Goal: Information Seeking & Learning: Learn about a topic

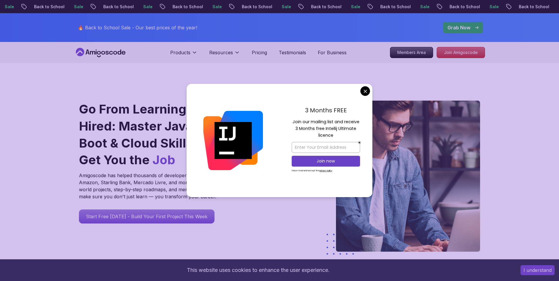
drag, startPoint x: 300, startPoint y: 121, endPoint x: 350, endPoint y: 121, distance: 49.3
click at [349, 121] on p "Join our mailing list and receive 3 Months free Intellij Ultimate licence" at bounding box center [326, 129] width 68 height 21
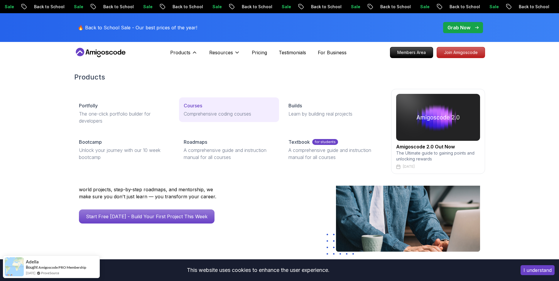
click at [201, 104] on p "Courses" at bounding box center [193, 105] width 18 height 7
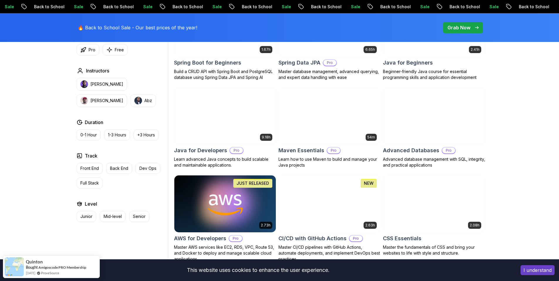
scroll to position [322, 0]
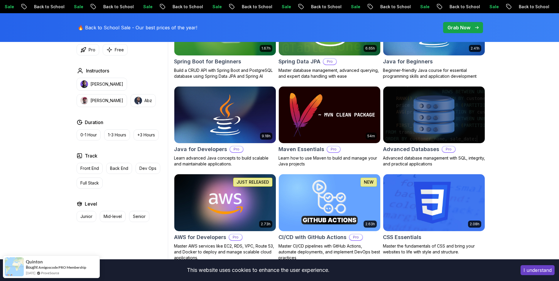
click at [532, 269] on button "I understand" at bounding box center [538, 270] width 34 height 10
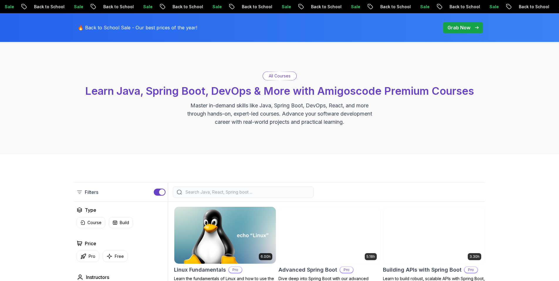
scroll to position [18, 0]
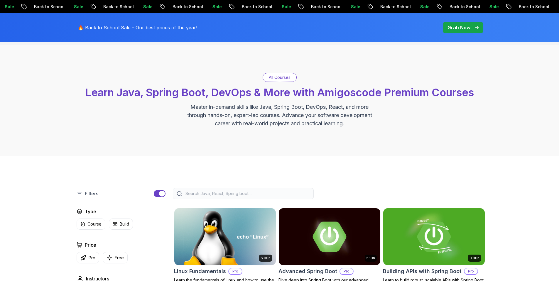
click at [240, 196] on input "search" at bounding box center [247, 194] width 126 height 6
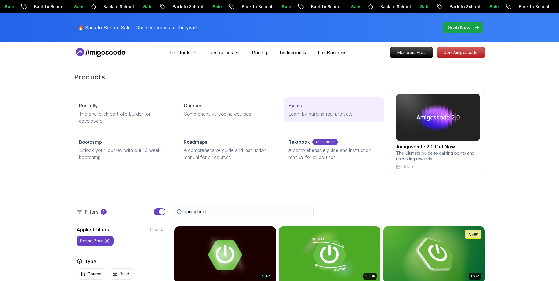
type input "spring boot"
click at [356, 113] on p "Learn by building real projects" at bounding box center [333, 113] width 91 height 7
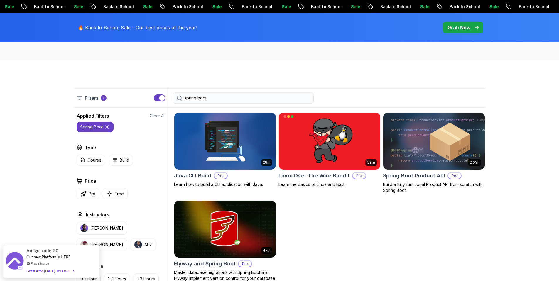
scroll to position [116, 0]
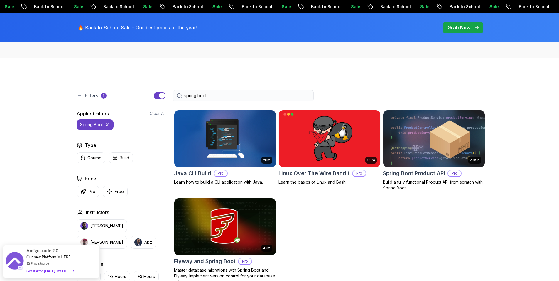
click at [109, 125] on icon at bounding box center [107, 125] width 6 height 6
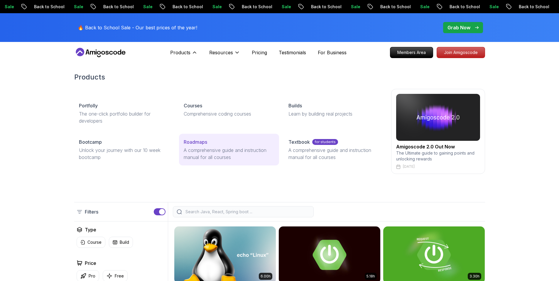
click at [197, 140] on p "Roadmaps" at bounding box center [195, 141] width 23 height 7
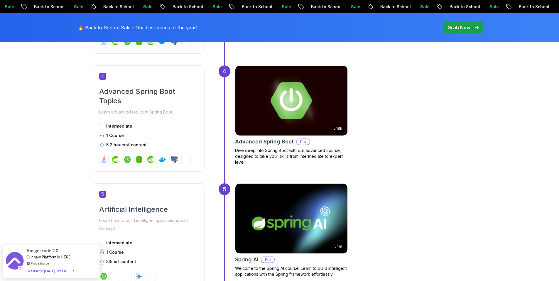
scroll to position [586, 0]
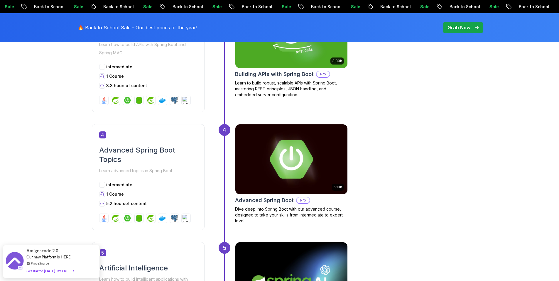
click at [273, 147] on img at bounding box center [291, 159] width 118 height 73
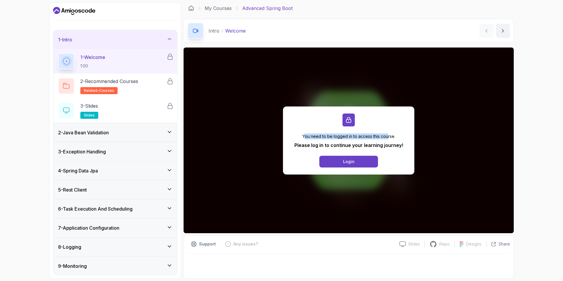
drag, startPoint x: 305, startPoint y: 138, endPoint x: 388, endPoint y: 137, distance: 83.3
click at [388, 137] on p "You need to be logged in to access this course." at bounding box center [349, 137] width 109 height 6
drag, startPoint x: 295, startPoint y: 148, endPoint x: 308, endPoint y: 147, distance: 13.0
click at [307, 147] on div "You need to be logged in to access this course. Please log in to continue your …" at bounding box center [348, 141] width 131 height 68
drag, startPoint x: 325, startPoint y: 146, endPoint x: 388, endPoint y: 146, distance: 62.8
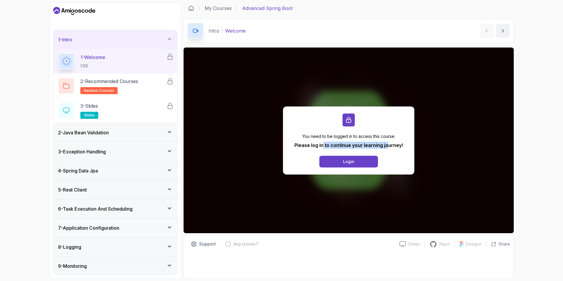
click at [388, 146] on p "Please log in to continue your learning journey!" at bounding box center [349, 145] width 109 height 7
click at [400, 146] on p "Please log in to continue your learning journey!" at bounding box center [349, 145] width 109 height 7
click at [342, 161] on button "Login" at bounding box center [349, 162] width 59 height 12
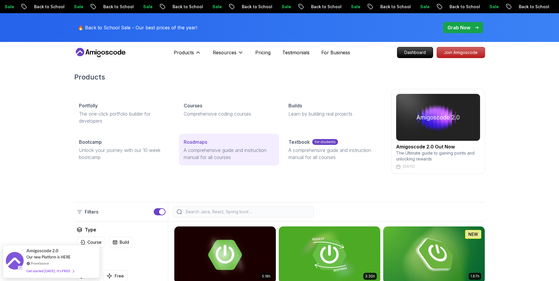
click at [206, 144] on p "Roadmaps" at bounding box center [195, 141] width 23 height 7
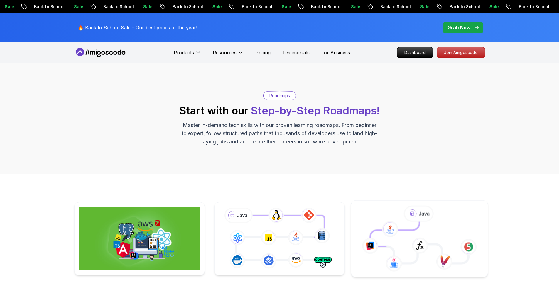
scroll to position [121, 0]
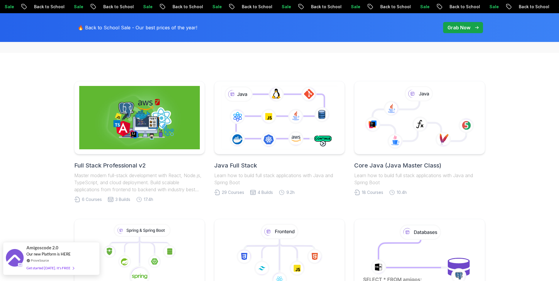
click at [56, 266] on div "Get started [DATE]. It's FREE" at bounding box center [50, 268] width 48 height 7
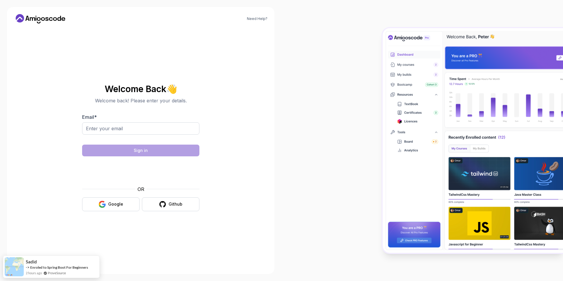
click at [150, 126] on input "Email *" at bounding box center [140, 128] width 117 height 12
click at [137, 127] on input "Email *" at bounding box center [140, 128] width 117 height 12
click at [303, 128] on div at bounding box center [423, 140] width 282 height 281
click at [155, 131] on input "Email *" at bounding box center [140, 128] width 117 height 12
click at [159, 127] on input "Email *" at bounding box center [140, 128] width 117 height 12
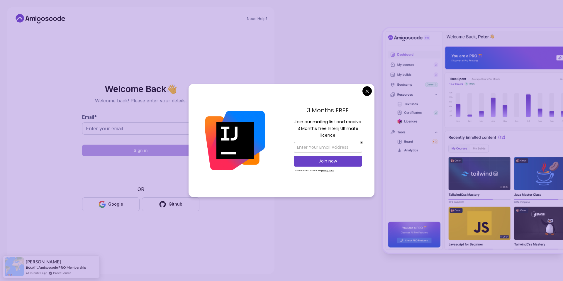
click at [369, 89] on body "Need Help? Welcome Back 👋 Welcome back! Please enter your details. Email * Sign…" at bounding box center [281, 140] width 563 height 281
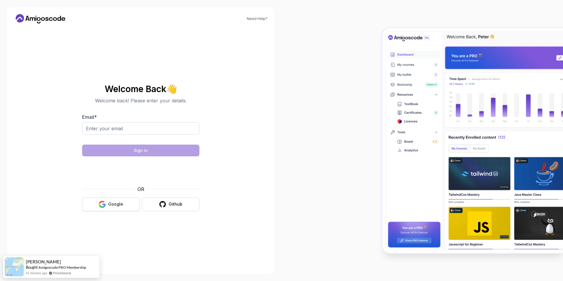
click at [113, 202] on div "Google" at bounding box center [115, 204] width 15 height 6
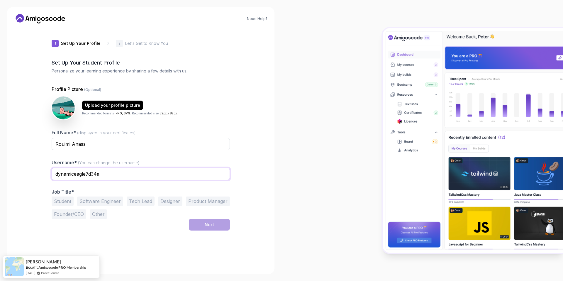
drag, startPoint x: 103, startPoint y: 176, endPoint x: 47, endPoint y: 175, distance: 56.3
click at [47, 175] on div "1 Set Up Your Profile 1 Set Up Your Profile 2 Let's Get to Know You Set Up Your…" at bounding box center [140, 147] width 197 height 239
type input "Leandrro"
type input "Rionass"
click at [107, 204] on button "Software Engineer" at bounding box center [100, 201] width 46 height 9
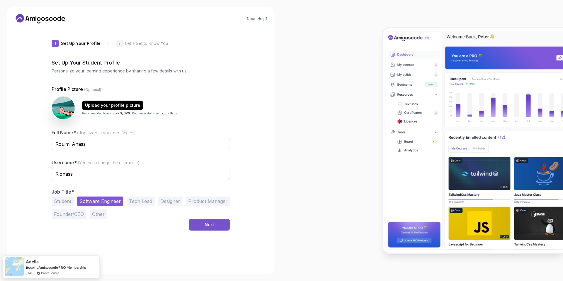
click at [213, 222] on div "Next" at bounding box center [209, 225] width 9 height 6
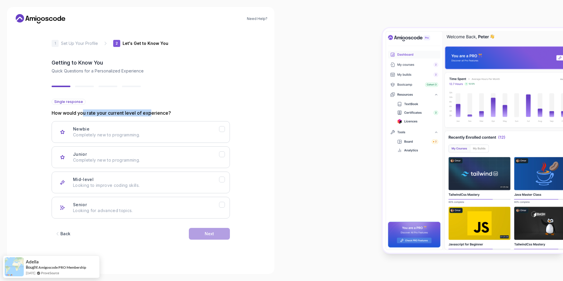
drag, startPoint x: 85, startPoint y: 113, endPoint x: 151, endPoint y: 112, distance: 65.7
click at [151, 112] on p "How would you rate your current level of experience?" at bounding box center [141, 112] width 178 height 7
click at [156, 112] on p "How would you rate your current level of experience?" at bounding box center [141, 112] width 178 height 7
click at [126, 178] on div "Mid-level Looking to improve coding skills." at bounding box center [146, 183] width 146 height 12
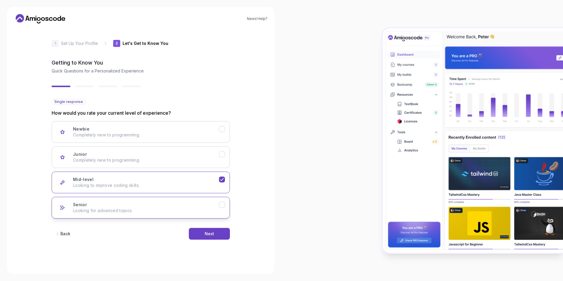
click at [186, 206] on div "Senior Looking for advanced topics." at bounding box center [146, 208] width 146 height 12
click at [216, 236] on button "Next" at bounding box center [209, 234] width 41 height 12
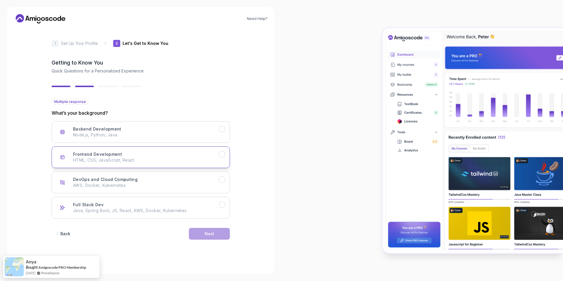
click at [190, 152] on div "Frontend Development HTML, CSS, JavaScript, React" at bounding box center [146, 157] width 146 height 12
click at [190, 132] on p "Node.js, Python, Java" at bounding box center [146, 135] width 146 height 6
click at [174, 183] on p "AWS, Docker, Kubernetes" at bounding box center [146, 186] width 146 height 6
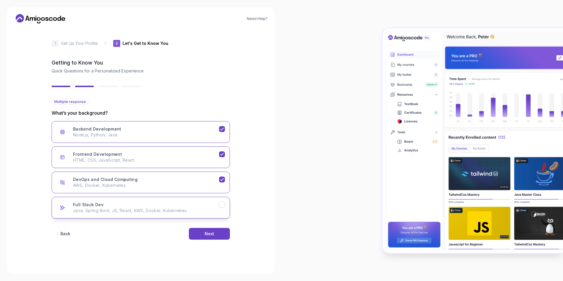
click at [151, 217] on button "Full Stack Dev Java, Spring Boot, JS, React, AWS, Docker, Kubernetes" at bounding box center [141, 208] width 178 height 22
click at [213, 231] on div "Next" at bounding box center [209, 234] width 9 height 6
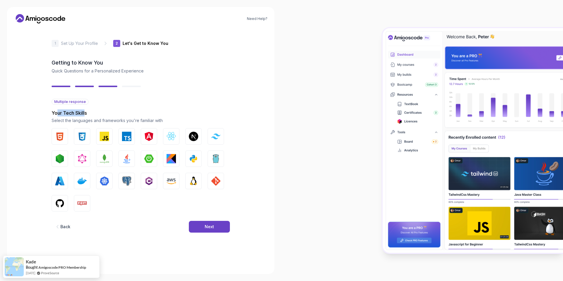
drag, startPoint x: 57, startPoint y: 114, endPoint x: 84, endPoint y: 114, distance: 27.3
click at [84, 114] on p "Your Tech Skills" at bounding box center [141, 112] width 178 height 7
click at [150, 155] on img "button" at bounding box center [148, 158] width 9 height 9
click at [126, 178] on img "button" at bounding box center [126, 180] width 9 height 9
click at [174, 135] on img "button" at bounding box center [171, 136] width 9 height 9
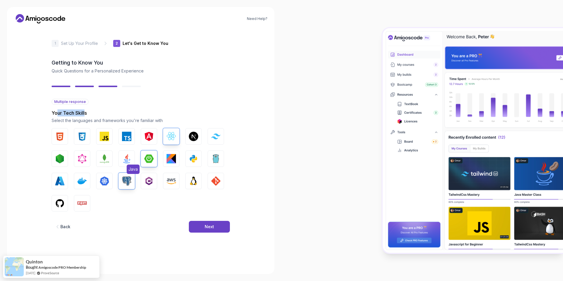
click at [129, 156] on img "button" at bounding box center [126, 158] width 9 height 9
click at [217, 222] on button "Next" at bounding box center [209, 227] width 41 height 12
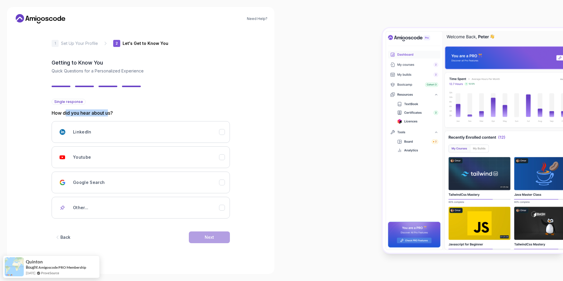
drag, startPoint x: 65, startPoint y: 113, endPoint x: 111, endPoint y: 114, distance: 45.8
click at [111, 114] on p "How did you hear about us?" at bounding box center [141, 112] width 178 height 7
click at [121, 158] on div "Youtube" at bounding box center [146, 157] width 146 height 12
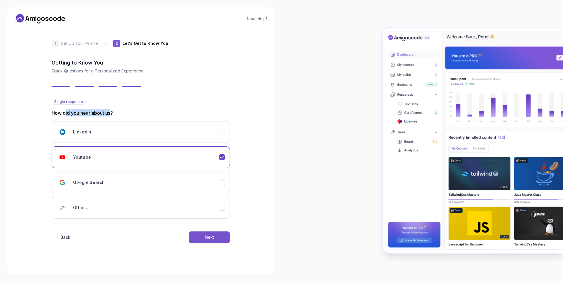
click at [207, 240] on div "Next" at bounding box center [209, 237] width 9 height 6
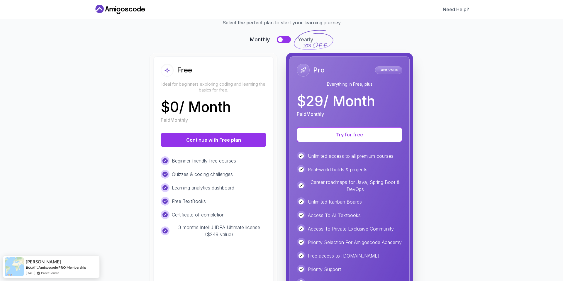
scroll to position [30, 0]
drag, startPoint x: 183, startPoint y: 161, endPoint x: 230, endPoint y: 161, distance: 46.9
click at [230, 161] on p "Beginner friendly free courses" at bounding box center [204, 160] width 64 height 7
drag, startPoint x: 180, startPoint y: 175, endPoint x: 215, endPoint y: 176, distance: 34.3
click at [216, 175] on p "Quizzes & coding challenges" at bounding box center [202, 173] width 61 height 7
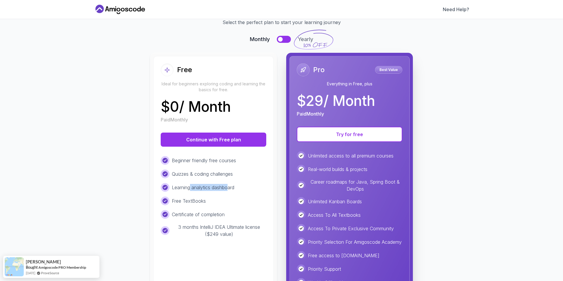
drag, startPoint x: 188, startPoint y: 189, endPoint x: 228, endPoint y: 189, distance: 40.2
click at [228, 189] on p "Learning analytics dashboard" at bounding box center [203, 187] width 62 height 7
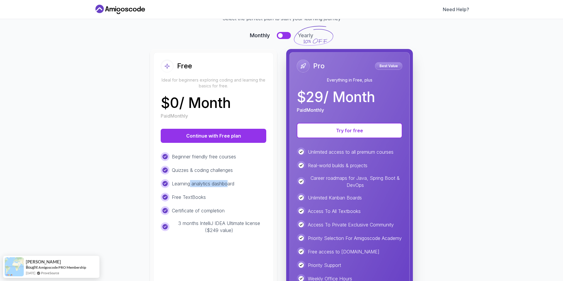
scroll to position [36, 0]
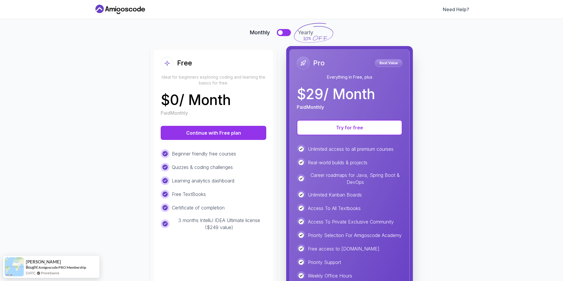
click at [284, 30] on button at bounding box center [284, 32] width 14 height 7
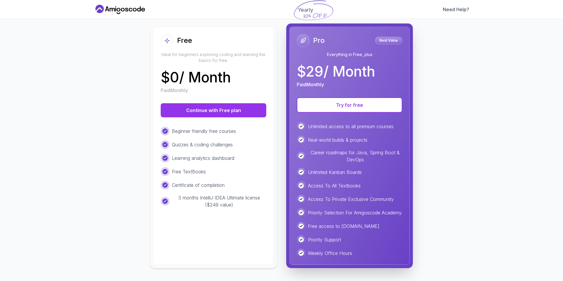
scroll to position [59, 0]
drag, startPoint x: 313, startPoint y: 201, endPoint x: 357, endPoint y: 200, distance: 44.0
click at [356, 200] on p "Access To Private Exclusive Community" at bounding box center [351, 198] width 86 height 7
click at [374, 202] on p "Access To Private Exclusive Community" at bounding box center [351, 198] width 86 height 7
drag, startPoint x: 324, startPoint y: 212, endPoint x: 368, endPoint y: 212, distance: 43.4
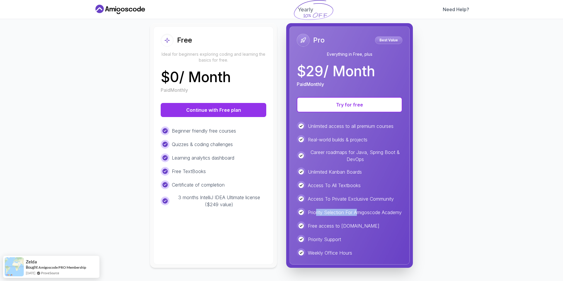
click at [367, 212] on p "Priority Selection For Amigoscode Academy" at bounding box center [355, 212] width 94 height 7
drag, startPoint x: 311, startPoint y: 234, endPoint x: 361, endPoint y: 230, distance: 49.8
click at [360, 229] on p "Free access to [DOMAIN_NAME]" at bounding box center [344, 225] width 72 height 7
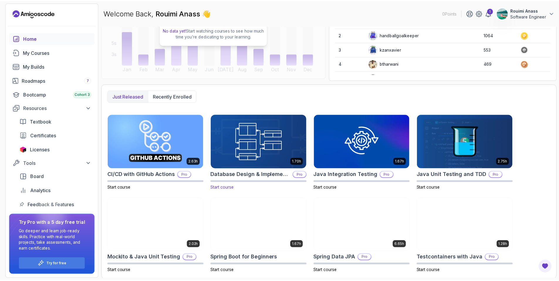
scroll to position [95, 0]
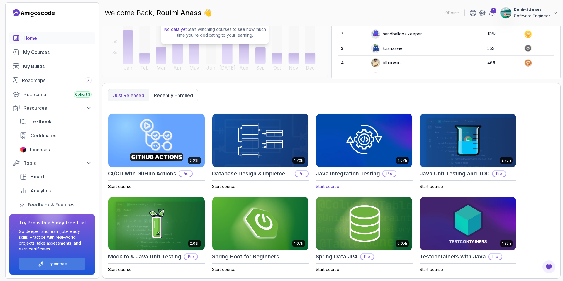
click at [356, 143] on img at bounding box center [364, 140] width 101 height 57
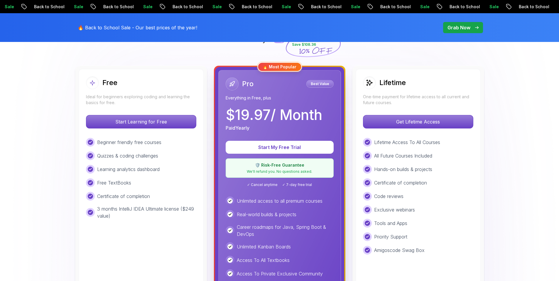
scroll to position [153, 0]
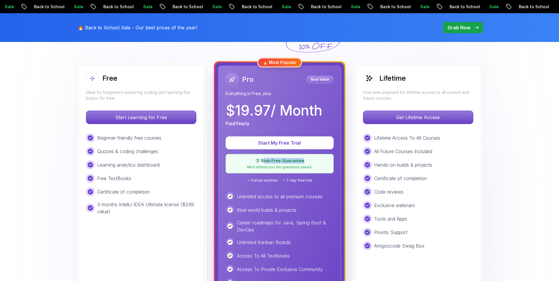
drag, startPoint x: 265, startPoint y: 161, endPoint x: 305, endPoint y: 161, distance: 40.2
click at [305, 161] on p "🛡️ Risk-Free Guarantee" at bounding box center [279, 161] width 100 height 6
drag, startPoint x: 250, startPoint y: 168, endPoint x: 310, endPoint y: 168, distance: 59.6
click at [310, 168] on p "We'll refund you. No questions asked." at bounding box center [279, 167] width 100 height 5
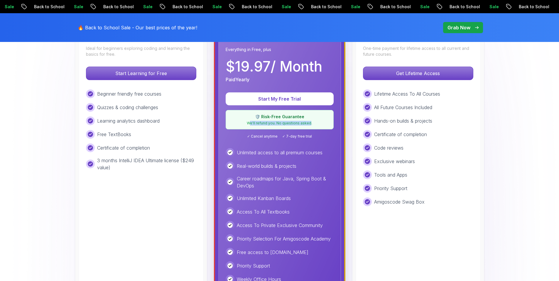
scroll to position [201, 0]
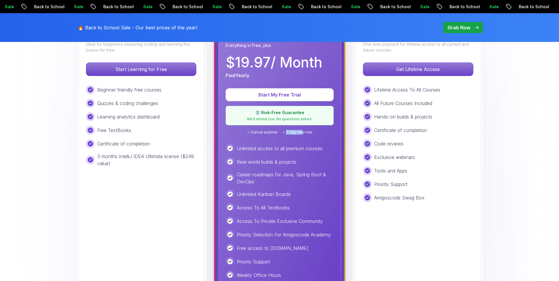
drag, startPoint x: 286, startPoint y: 133, endPoint x: 301, endPoint y: 133, distance: 14.7
click at [301, 133] on span "✓ 7-day free trial" at bounding box center [297, 132] width 30 height 5
click at [315, 136] on div "Pro Best Value Everything in Free, plus $ 19.97 / Month Paid Yearly Start My Fr…" at bounding box center [279, 152] width 123 height 269
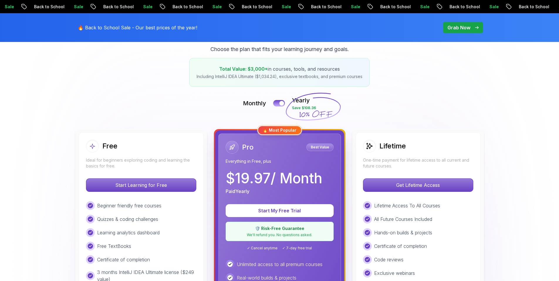
scroll to position [0, 0]
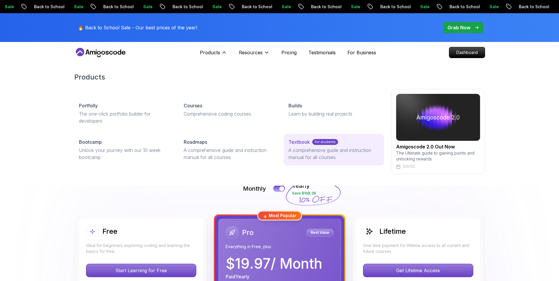
click at [318, 153] on p "A comprehensive guide and instruction manual for all courses" at bounding box center [333, 154] width 91 height 14
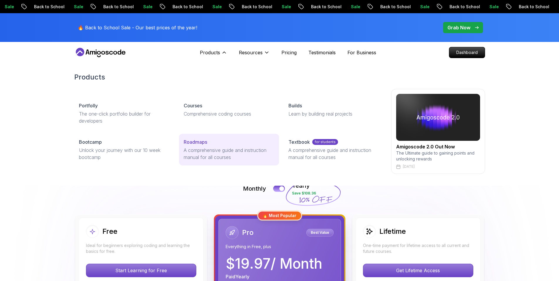
click at [198, 145] on p "Roadmaps" at bounding box center [195, 141] width 23 height 7
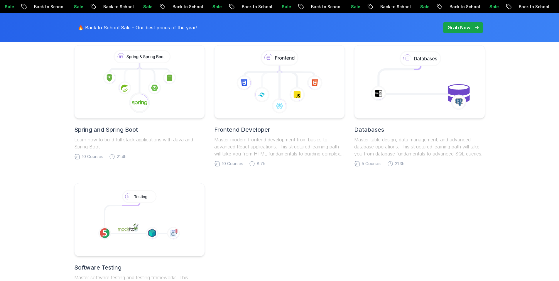
scroll to position [243, 0]
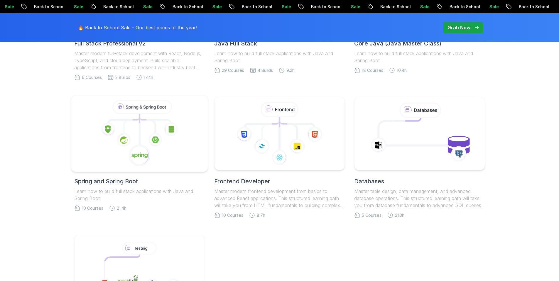
click at [144, 132] on icon at bounding box center [139, 133] width 127 height 67
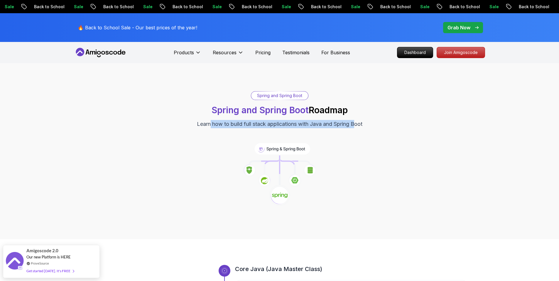
drag, startPoint x: 232, startPoint y: 122, endPoint x: 363, endPoint y: 122, distance: 130.3
click at [362, 122] on p "Learn how to build full stack applications with Java and Spring Boot" at bounding box center [279, 124] width 165 height 8
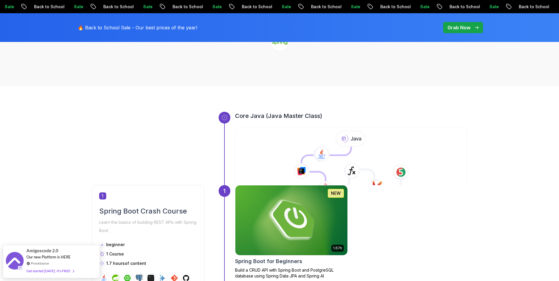
scroll to position [167, 0]
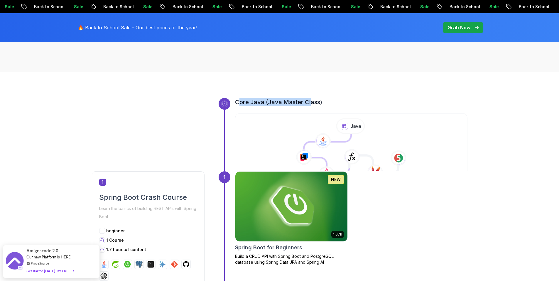
drag, startPoint x: 239, startPoint y: 99, endPoint x: 314, endPoint y: 102, distance: 75.4
click at [311, 102] on h3 "Core Java (Java Master Class)" at bounding box center [351, 102] width 232 height 8
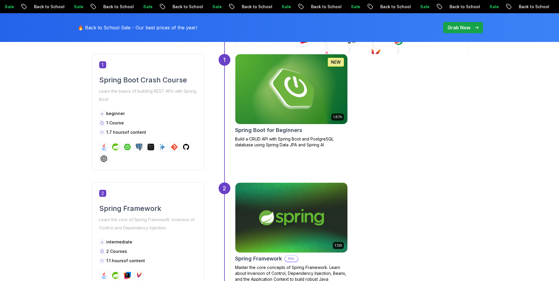
scroll to position [243, 0]
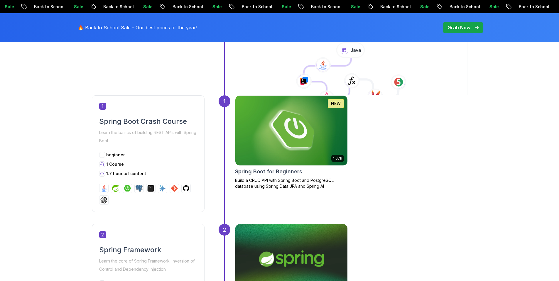
click at [148, 123] on h2 "Spring Boot Crash Course" at bounding box center [148, 121] width 98 height 9
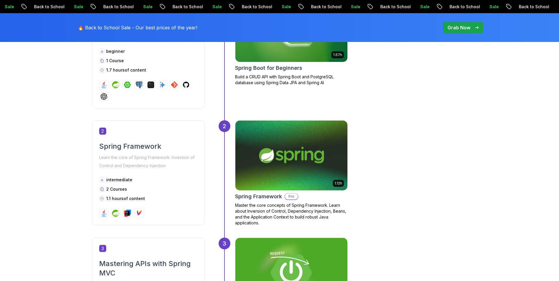
scroll to position [354, 0]
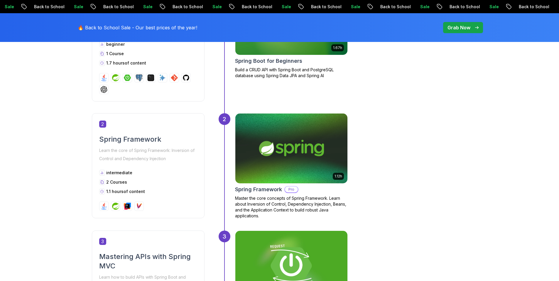
click at [144, 144] on div "Spring Framework Learn the core of Spring Framework: Inversion of Control and D…" at bounding box center [148, 149] width 98 height 28
drag, startPoint x: 121, startPoint y: 150, endPoint x: 182, endPoint y: 151, distance: 61.3
click at [182, 151] on p "Learn the core of Spring Framework: Inversion of Control and Dependency Injecti…" at bounding box center [148, 154] width 98 height 16
drag, startPoint x: 105, startPoint y: 159, endPoint x: 168, endPoint y: 160, distance: 62.8
click at [168, 160] on p "Learn the core of Spring Framework: Inversion of Control and Dependency Injecti…" at bounding box center [148, 154] width 98 height 16
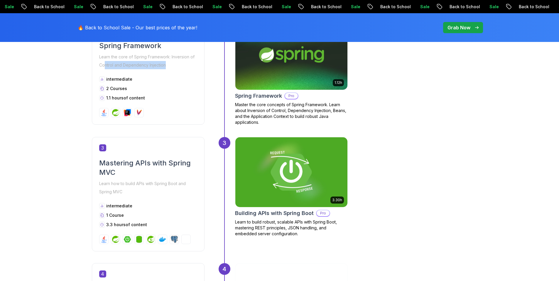
scroll to position [462, 0]
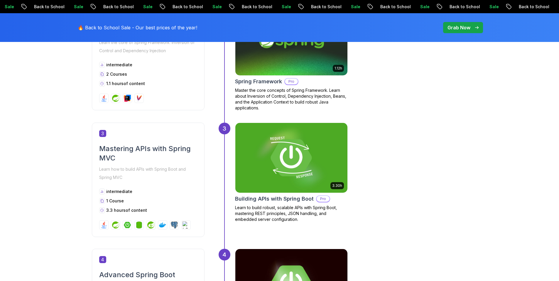
click at [157, 170] on p "Learn how to build APIs with Spring Boot and Spring MVC" at bounding box center [148, 173] width 98 height 16
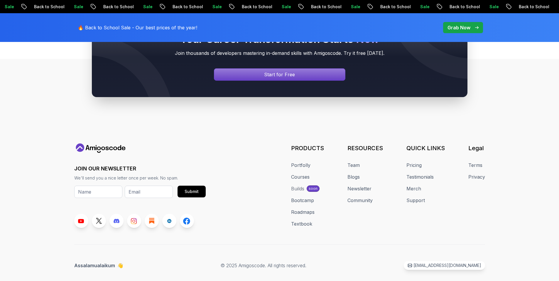
scroll to position [1579, 0]
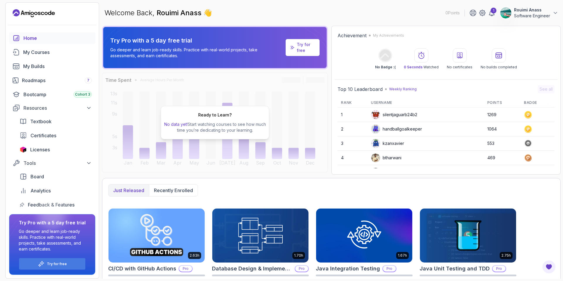
click at [115, 40] on icon at bounding box center [118, 43] width 31 height 33
drag, startPoint x: 126, startPoint y: 41, endPoint x: 155, endPoint y: 40, distance: 29.1
click at [155, 40] on div "Try Pro with a 5 day free trial Go deeper and learn job-ready skills. Practice …" at bounding box center [215, 47] width 226 height 43
click at [169, 41] on p "Try Pro with a 5 day free trial" at bounding box center [196, 40] width 173 height 8
drag, startPoint x: 116, startPoint y: 51, endPoint x: 156, endPoint y: 50, distance: 40.2
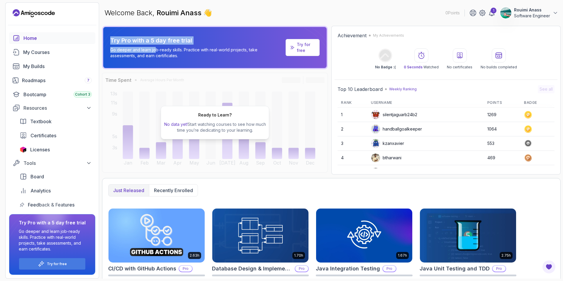
click at [156, 50] on div "Try Pro with a 5 day free trial Go deeper and learn job-ready skills. Practice …" at bounding box center [215, 47] width 226 height 43
click at [161, 50] on p "Go deeper and learn job-ready skills. Practice with real-world projects, take a…" at bounding box center [196, 53] width 173 height 12
drag, startPoint x: 131, startPoint y: 53, endPoint x: 167, endPoint y: 50, distance: 35.9
click at [166, 50] on div "Try Pro with a 5 day free trial Go deeper and learn job-ready skills. Practice …" at bounding box center [215, 47] width 226 height 43
drag, startPoint x: 178, startPoint y: 50, endPoint x: 197, endPoint y: 50, distance: 19.4
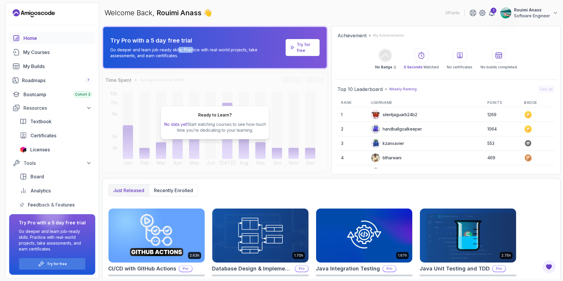
click at [193, 50] on p "Go deeper and learn job-ready skills. Practice with real-world projects, take a…" at bounding box center [196, 53] width 173 height 12
drag, startPoint x: 200, startPoint y: 50, endPoint x: 240, endPoint y: 47, distance: 39.7
click at [240, 47] on p "Go deeper and learn job-ready skills. Practice with real-world projects, take a…" at bounding box center [196, 53] width 173 height 12
click at [302, 48] on p "Try for free" at bounding box center [306, 48] width 18 height 12
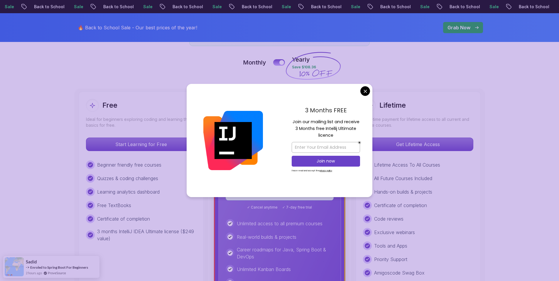
scroll to position [144, 0]
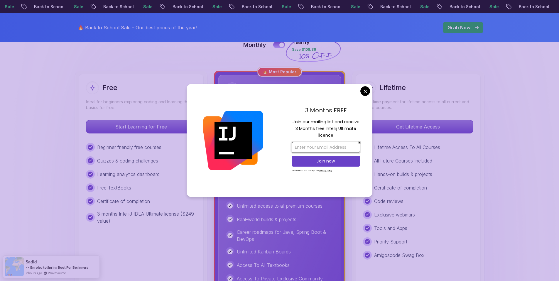
click at [339, 150] on input "email" at bounding box center [326, 147] width 68 height 11
type input "rouimi.anass@gmail.com"
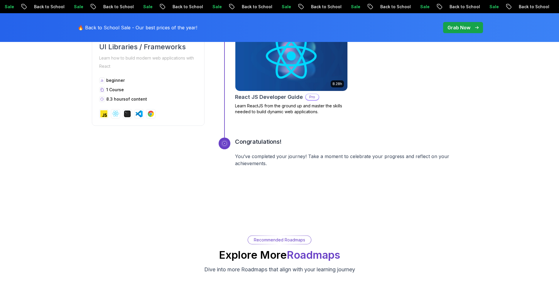
scroll to position [2528, 0]
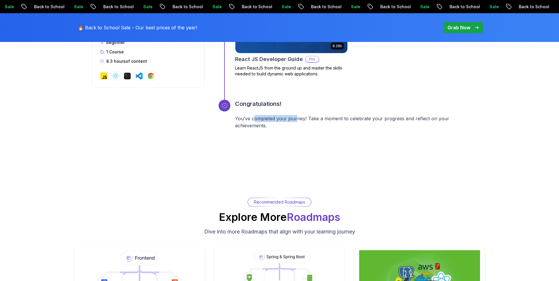
drag, startPoint x: 259, startPoint y: 121, endPoint x: 297, endPoint y: 120, distance: 37.6
click at [297, 120] on p "You’ve completed your journey! Take a moment to celebrate your progress and ref…" at bounding box center [351, 122] width 232 height 14
drag, startPoint x: 314, startPoint y: 120, endPoint x: 423, endPoint y: 119, distance: 108.6
click at [423, 119] on p "You’ve completed your journey! Take a moment to celebrate your progress and ref…" at bounding box center [351, 122] width 232 height 14
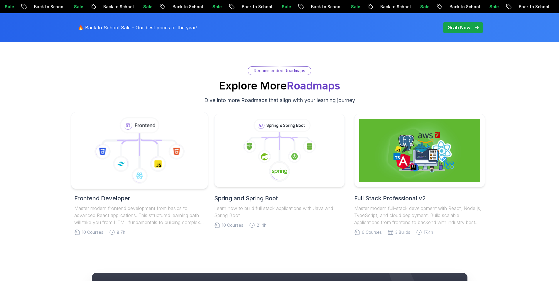
scroll to position [2677, 0]
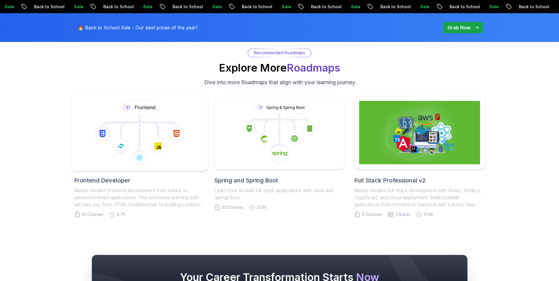
click at [165, 144] on icon at bounding box center [158, 146] width 16 height 16
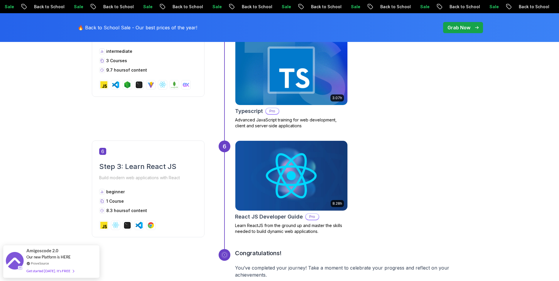
scroll to position [882, 0]
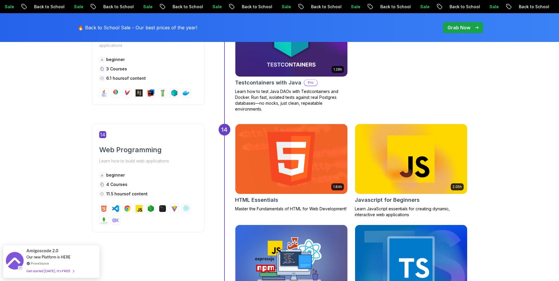
scroll to position [1959, 0]
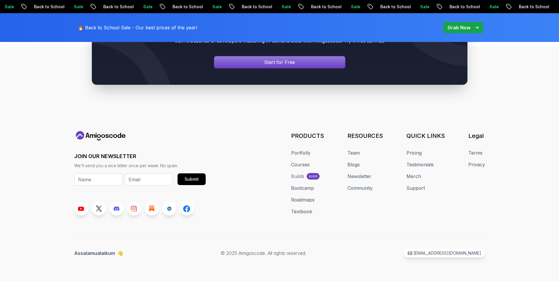
scroll to position [109, 0]
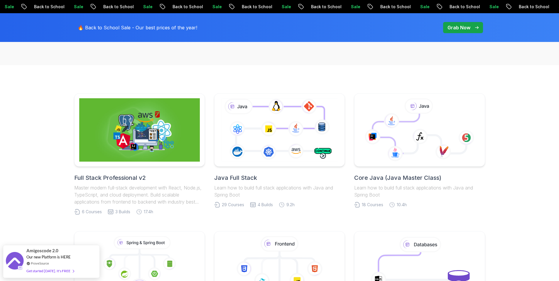
click at [445, 7] on p "Back to School" at bounding box center [465, 7] width 40 height 6
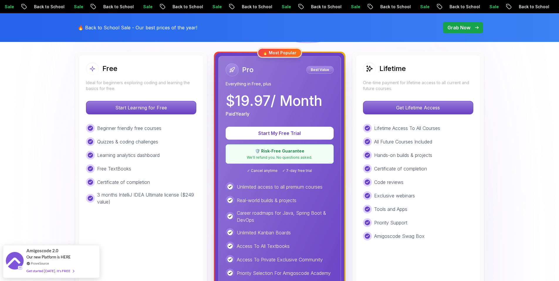
scroll to position [164, 0]
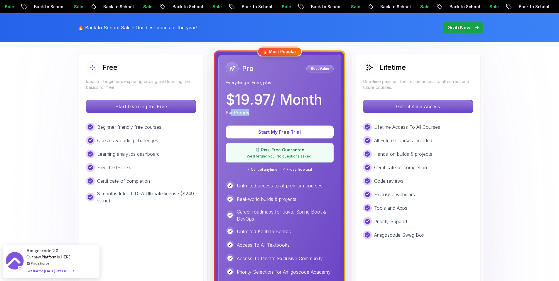
drag, startPoint x: 230, startPoint y: 112, endPoint x: 251, endPoint y: 112, distance: 20.8
click at [251, 112] on div "Paid Yearly" at bounding box center [274, 112] width 97 height 7
click at [296, 109] on div "Paid Yearly" at bounding box center [274, 112] width 97 height 7
drag, startPoint x: 230, startPoint y: 84, endPoint x: 281, endPoint y: 81, distance: 51.1
click at [281, 82] on p "Everything in Free, plus" at bounding box center [280, 83] width 108 height 6
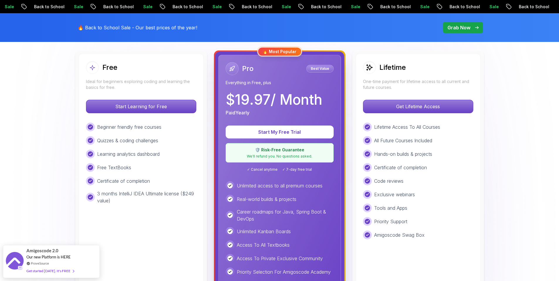
click at [293, 98] on p "$ 19.97 / Month" at bounding box center [274, 100] width 97 height 14
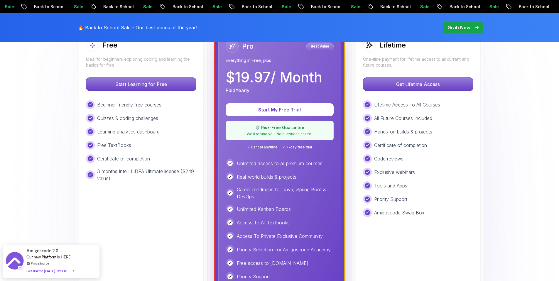
scroll to position [207, 0]
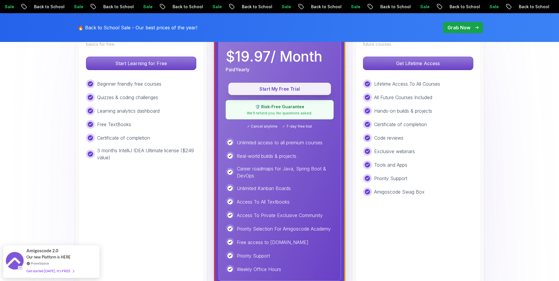
click at [285, 91] on p "Start My Free Trial" at bounding box center [279, 89] width 89 height 7
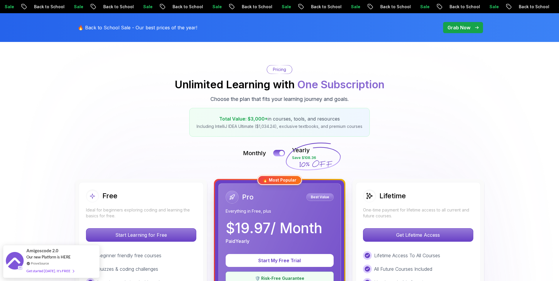
scroll to position [33, 0]
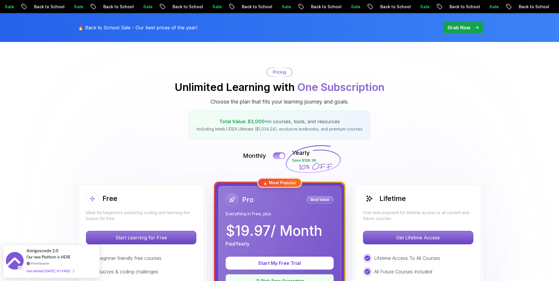
click at [276, 156] on button at bounding box center [279, 155] width 12 height 7
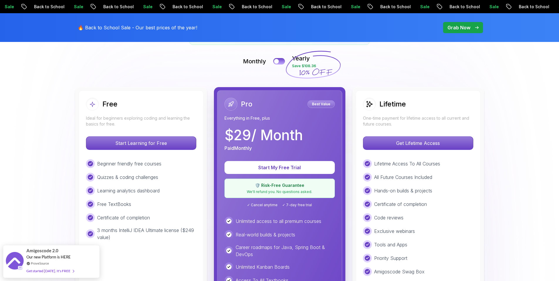
scroll to position [140, 0]
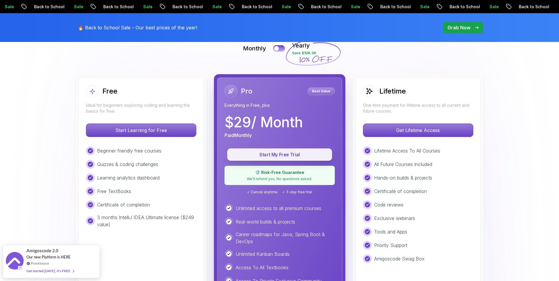
click at [281, 155] on p "Start My Free Trial" at bounding box center [280, 154] width 92 height 7
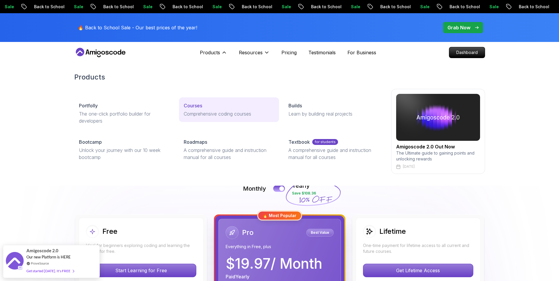
click at [200, 108] on p "Courses" at bounding box center [193, 105] width 18 height 7
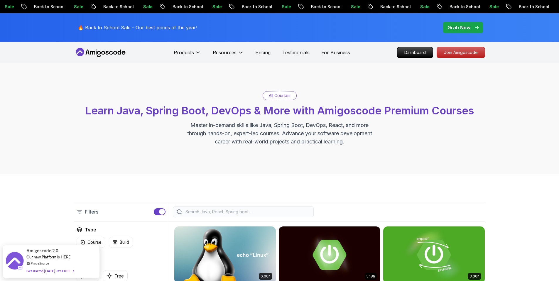
click at [212, 215] on div at bounding box center [243, 211] width 141 height 11
click at [214, 211] on input "search" at bounding box center [247, 212] width 126 height 6
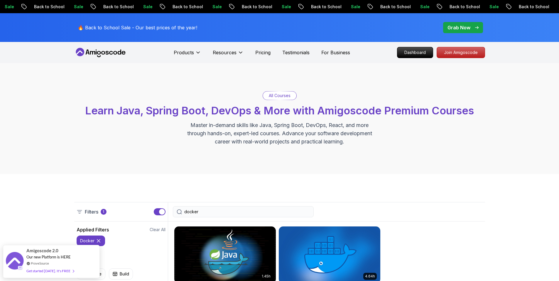
type input "docker"
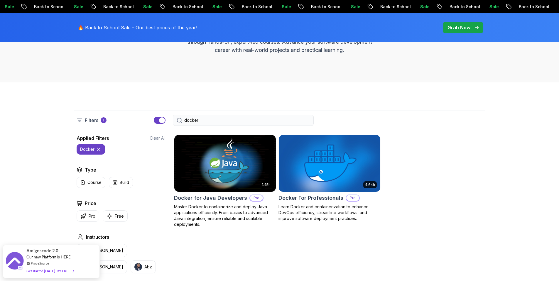
scroll to position [109, 0]
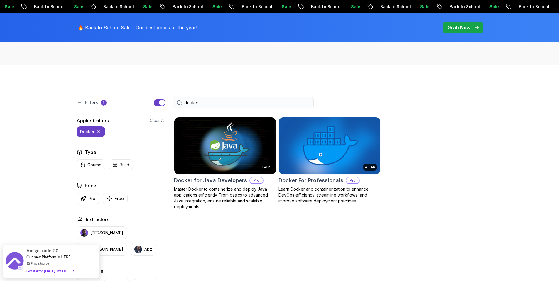
click at [339, 138] on img at bounding box center [329, 146] width 107 height 60
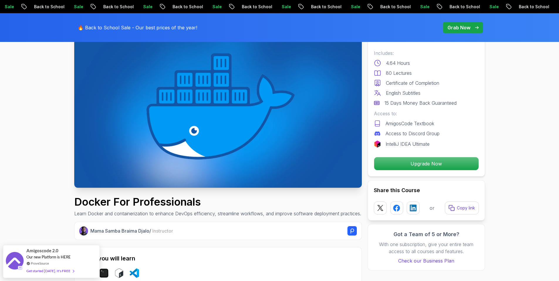
scroll to position [67, 0]
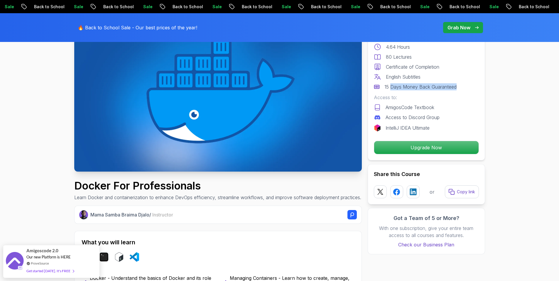
drag, startPoint x: 391, startPoint y: 87, endPoint x: 466, endPoint y: 87, distance: 75.1
click at [466, 87] on div "15 Days Money Back Guaranteed" at bounding box center [426, 86] width 105 height 7
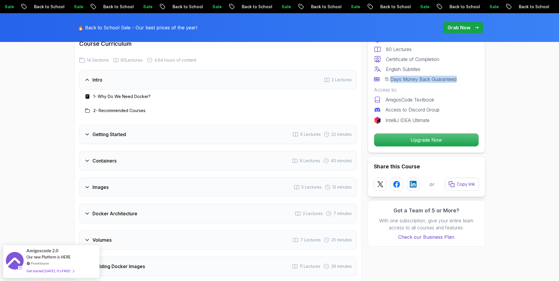
scroll to position [810, 0]
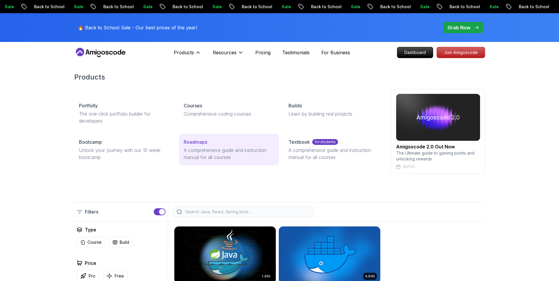
click at [207, 150] on p "A comprehensive guide and instruction manual for all courses" at bounding box center [229, 154] width 91 height 14
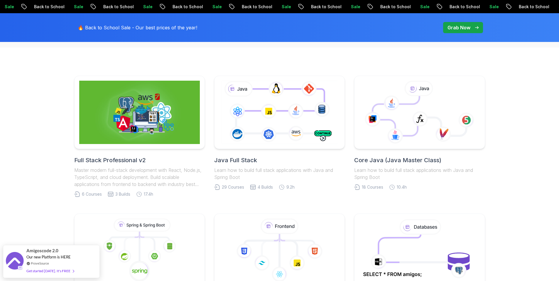
scroll to position [205, 0]
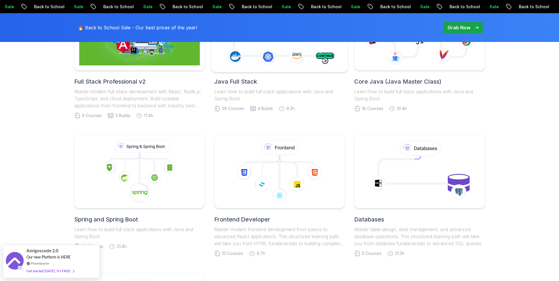
click at [288, 61] on icon at bounding box center [279, 33] width 124 height 69
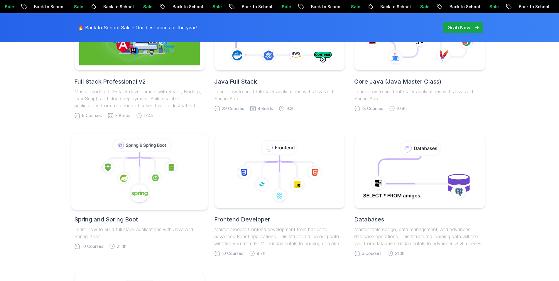
click at [133, 177] on icon at bounding box center [139, 171] width 127 height 67
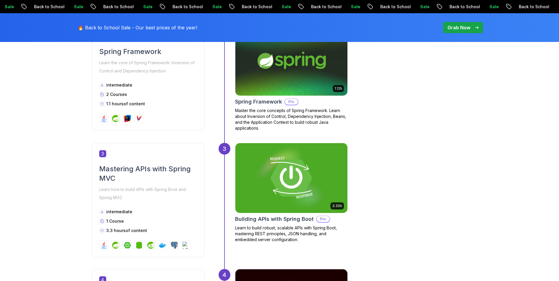
scroll to position [402, 0]
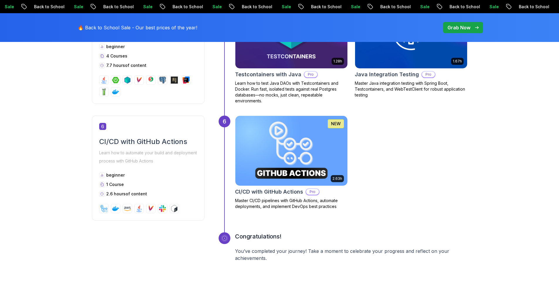
scroll to position [926, 0]
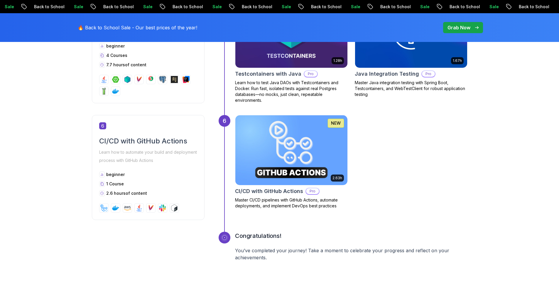
click at [294, 152] on img at bounding box center [291, 150] width 118 height 73
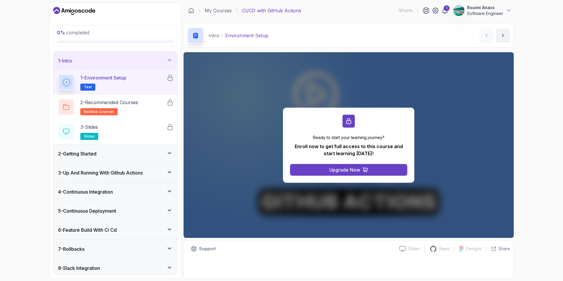
scroll to position [22, 0]
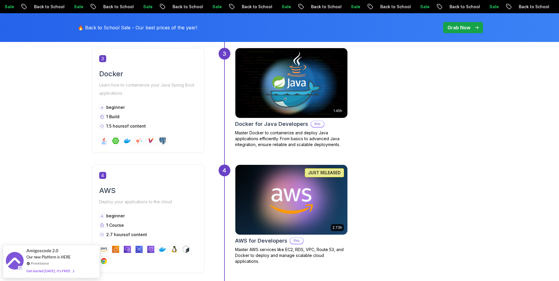
scroll to position [388, 0]
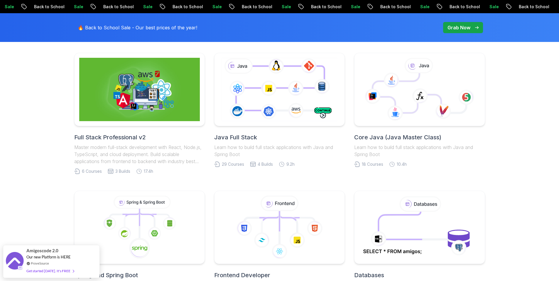
scroll to position [148, 0]
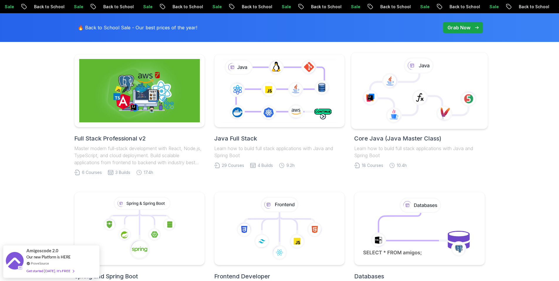
click at [396, 103] on icon at bounding box center [418, 95] width 97 height 42
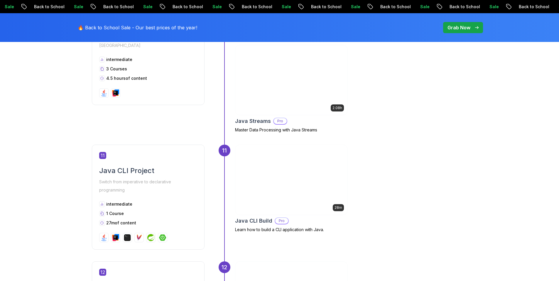
scroll to position [1034, 0]
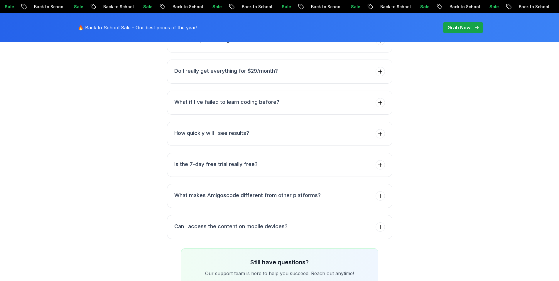
scroll to position [1052, 0]
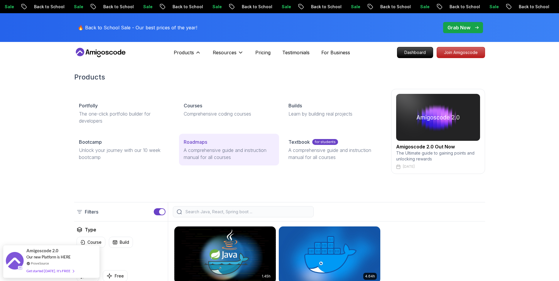
click at [207, 151] on p "A comprehensive guide and instruction manual for all courses" at bounding box center [229, 154] width 91 height 14
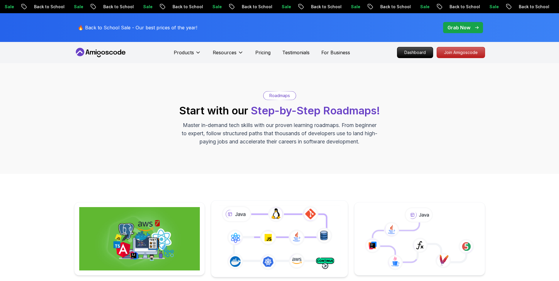
scroll to position [132, 0]
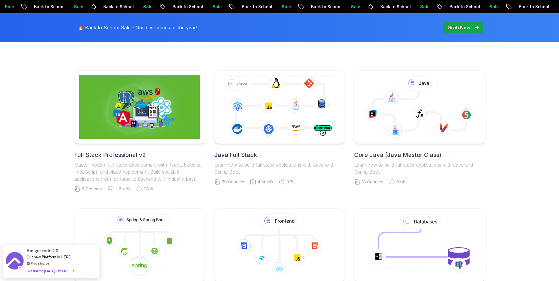
click at [245, 154] on h2 "Java Full Stack" at bounding box center [279, 155] width 131 height 8
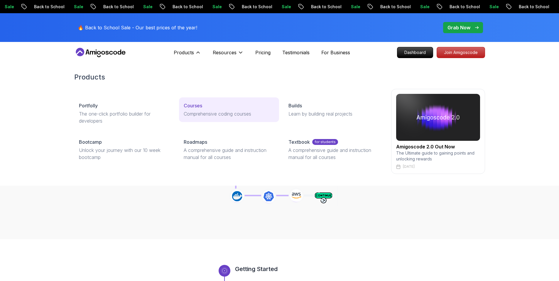
click at [202, 111] on p "Comprehensive coding courses" at bounding box center [229, 113] width 91 height 7
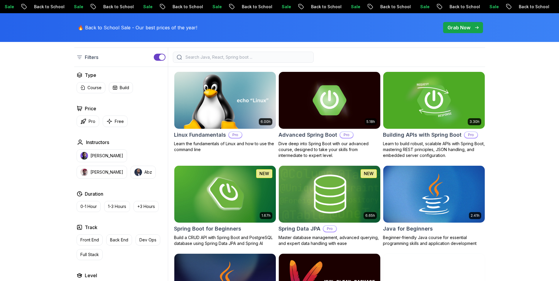
scroll to position [148, 0]
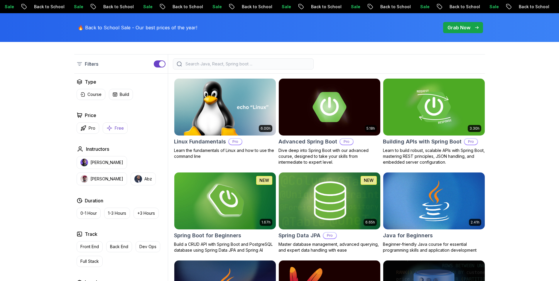
click at [119, 124] on button "Free" at bounding box center [115, 127] width 25 height 11
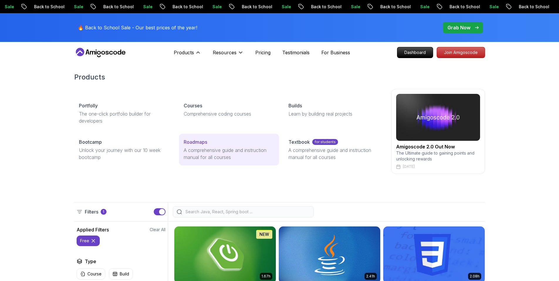
click at [206, 150] on p "A comprehensive guide and instruction manual for all courses" at bounding box center [229, 154] width 91 height 14
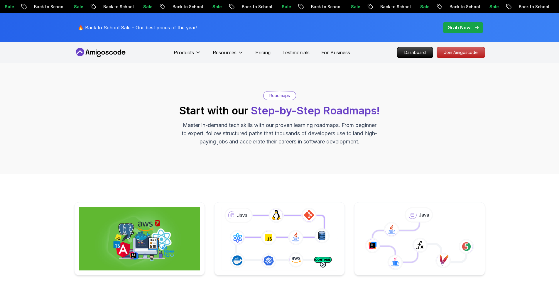
scroll to position [108, 0]
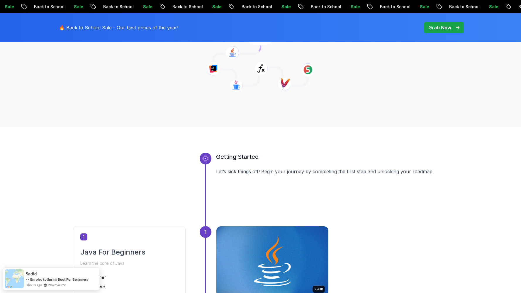
scroll to position [113, 0]
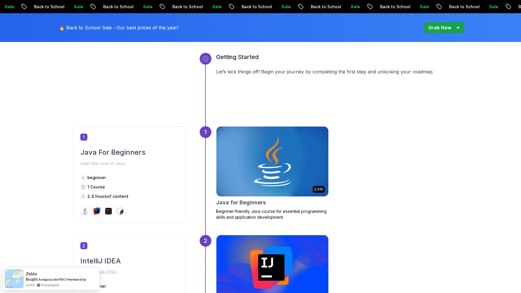
scroll to position [283, 0]
